Goal: Contribute content

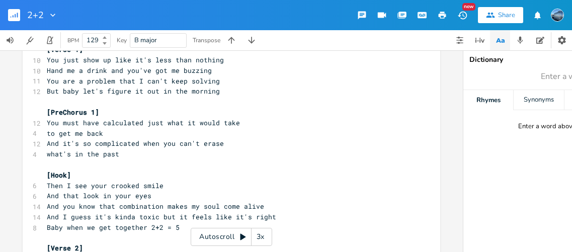
scroll to position [70, 0]
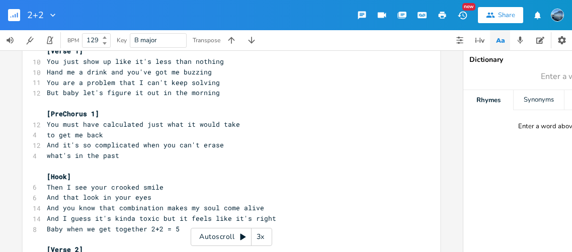
click at [76, 218] on span "And I guess it's kinda toxic but it feels like it's right" at bounding box center [161, 218] width 229 height 9
type textarea "know"
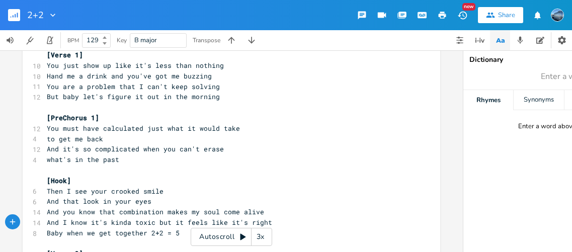
scroll to position [76, 0]
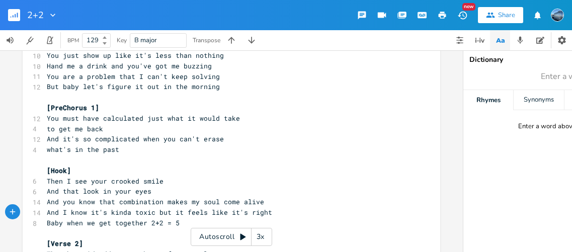
click at [54, 66] on span "Hand me a drink and you've got me buzzing" at bounding box center [129, 65] width 165 height 9
type textarea "Pour"
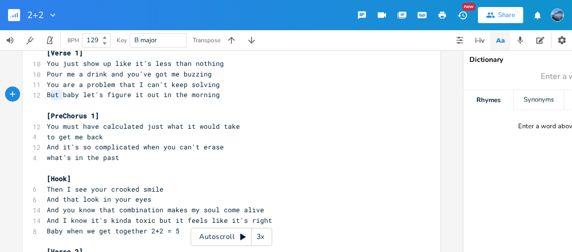
type textarea "But"
drag, startPoint x: 59, startPoint y: 94, endPoint x: 44, endPoint y: 95, distance: 15.1
click at [47, 95] on span "But baby let's figure it out in the morning" at bounding box center [133, 94] width 173 height 9
drag, startPoint x: 85, startPoint y: 97, endPoint x: 36, endPoint y: 95, distance: 48.3
click at [45, 95] on div "11 baby let's figure it out in the morning" at bounding box center [226, 95] width 363 height 11
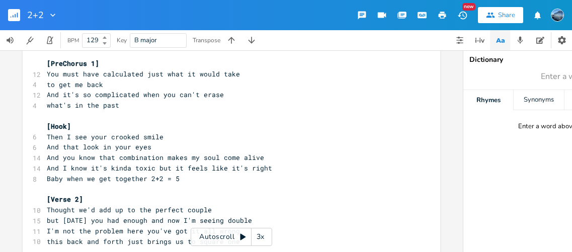
scroll to position [123, 0]
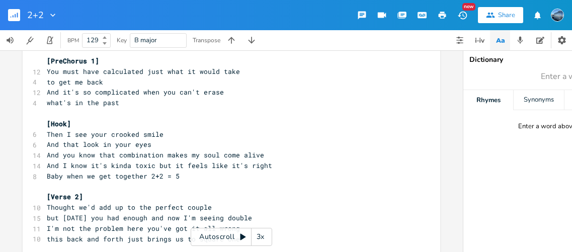
type textarea "let's"
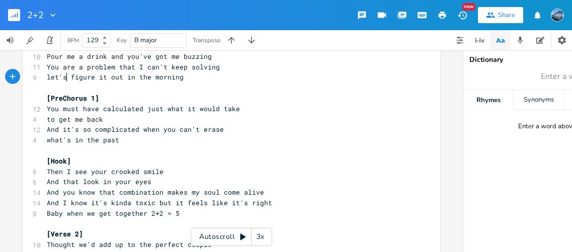
scroll to position [88, 0]
